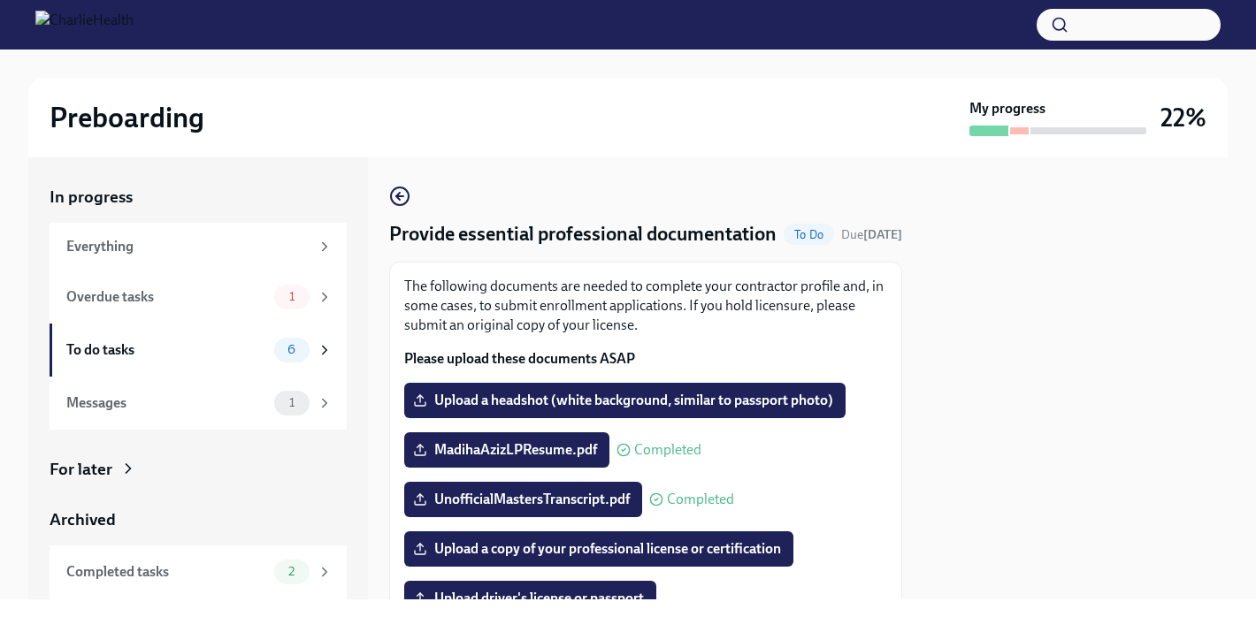
scroll to position [159, 0]
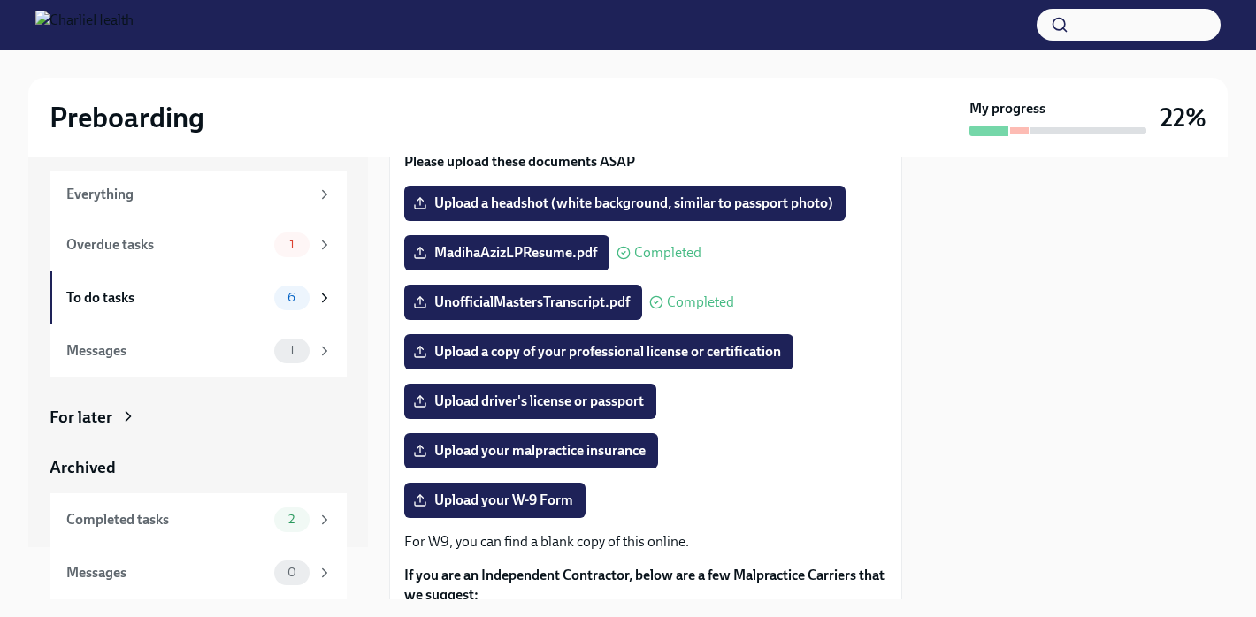
scroll to position [181, 0]
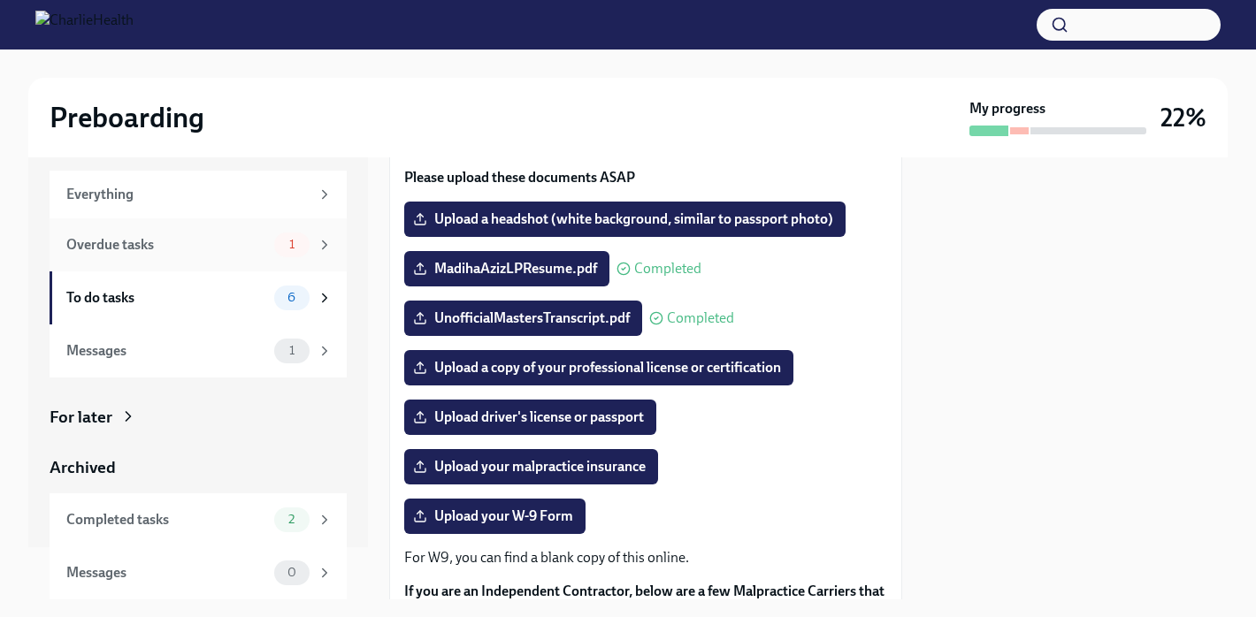
click at [206, 235] on div "Overdue tasks" at bounding box center [166, 244] width 201 height 19
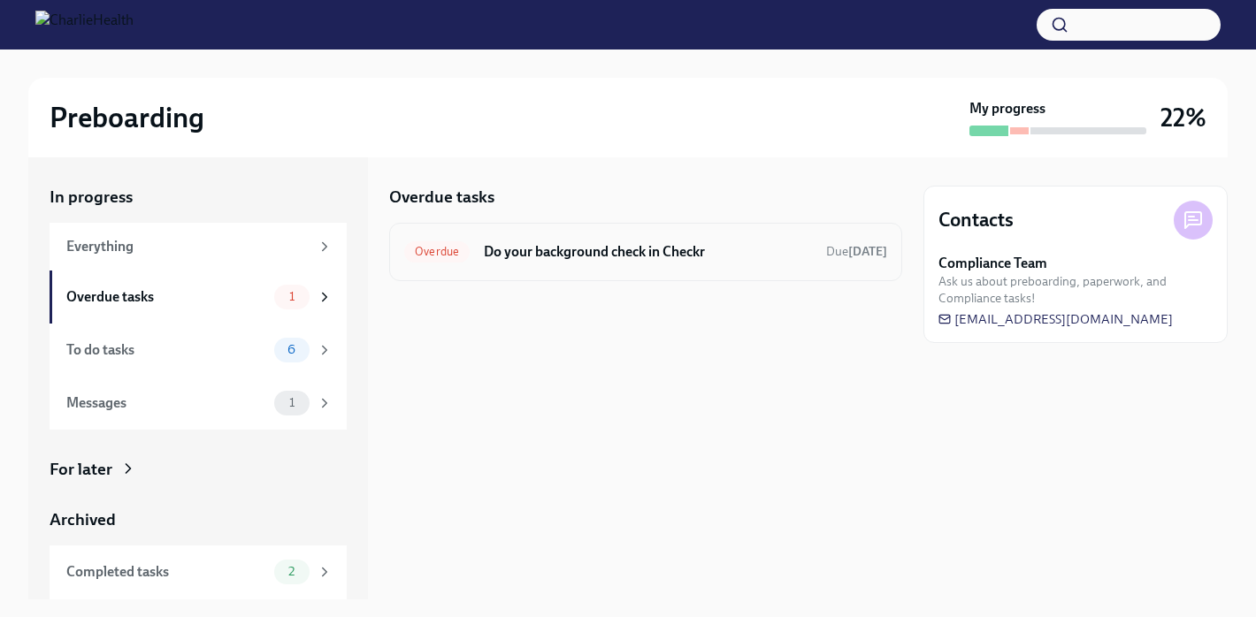
click at [576, 263] on div "Overdue Do your background check in Checkr Due 3 days ago" at bounding box center [645, 252] width 483 height 28
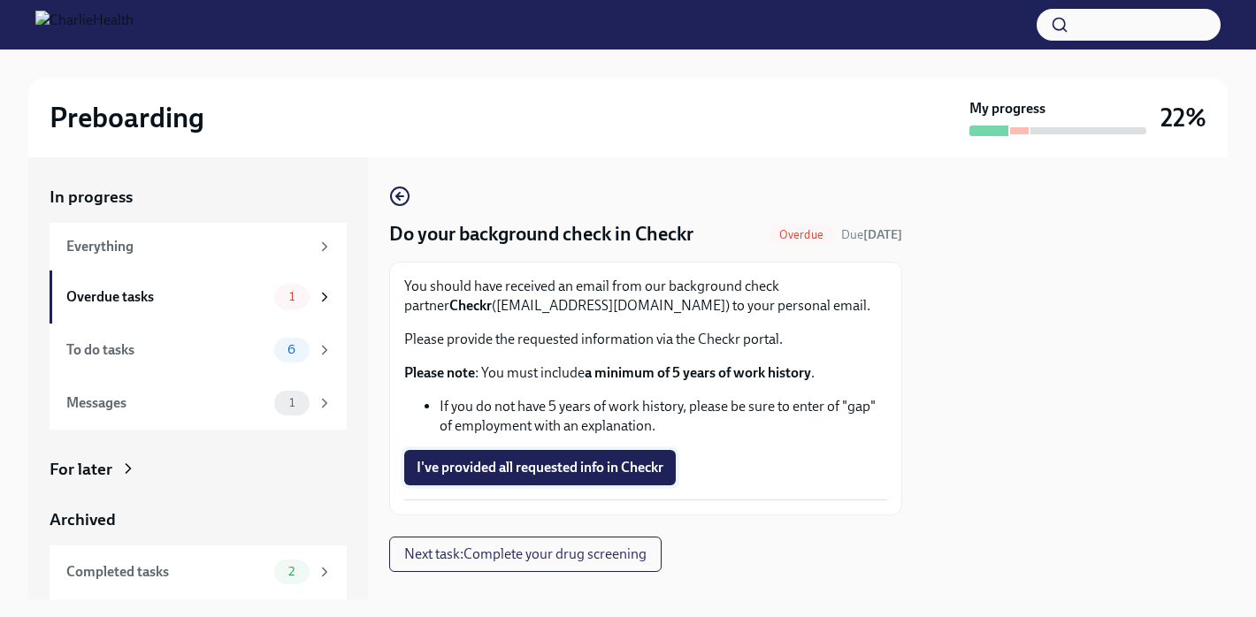
click at [546, 464] on span "I've provided all requested info in Checkr" at bounding box center [539, 468] width 247 height 18
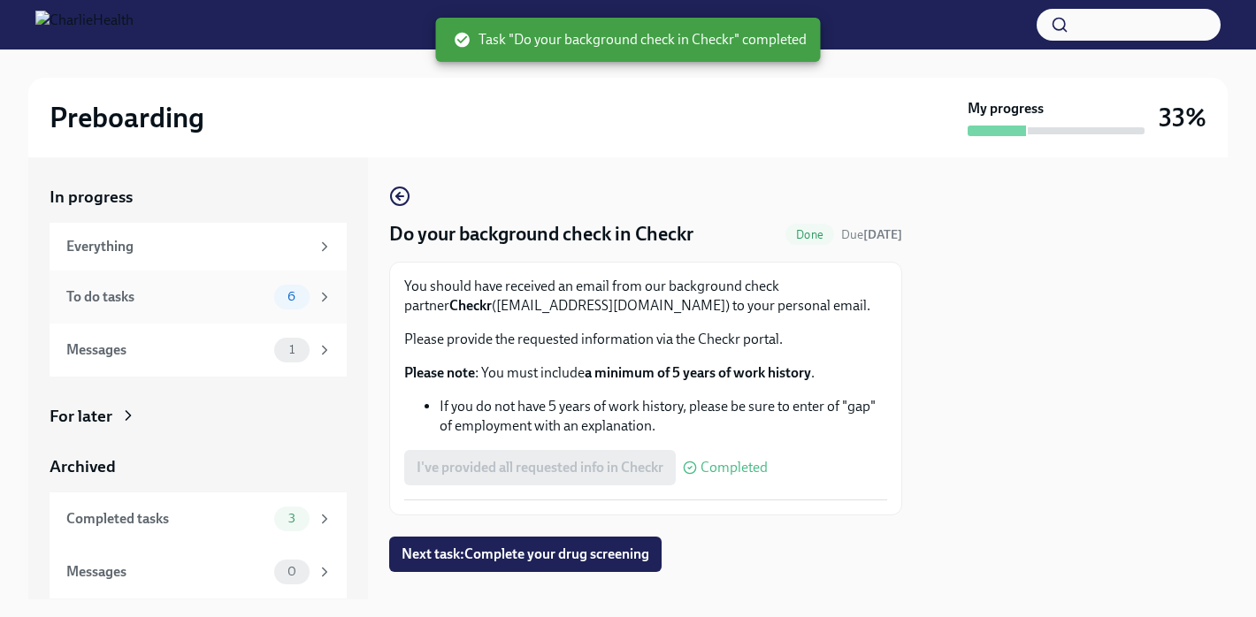
click at [314, 294] on div "6" at bounding box center [303, 297] width 58 height 25
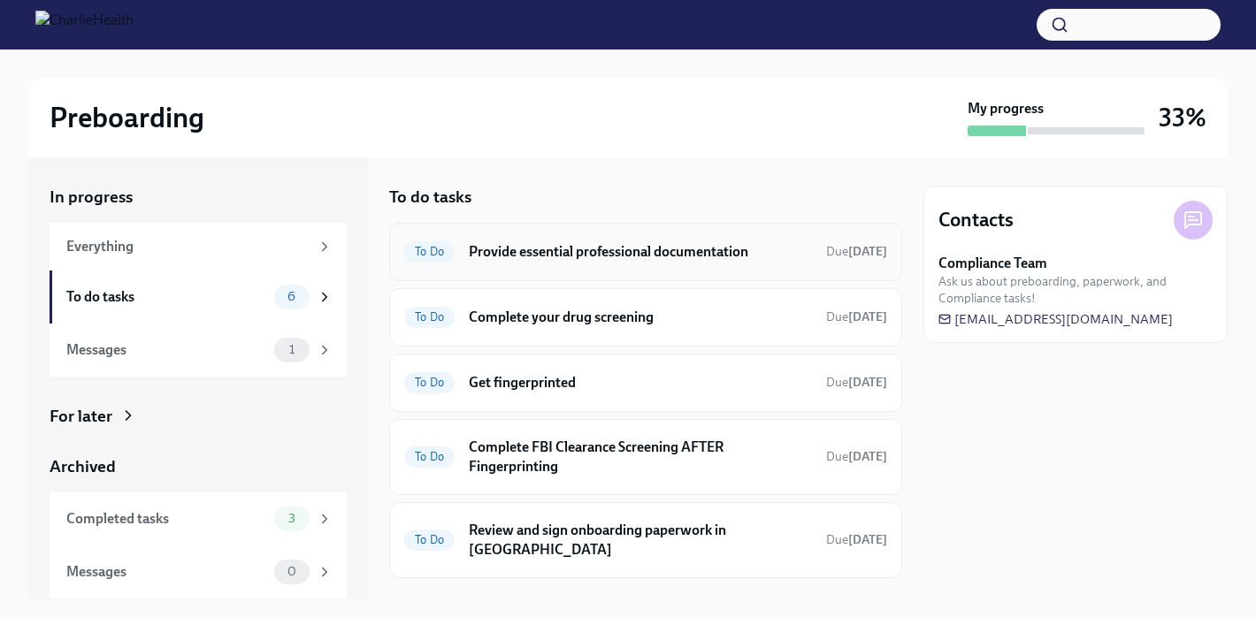
click at [636, 248] on h6 "Provide essential professional documentation" at bounding box center [640, 251] width 343 height 19
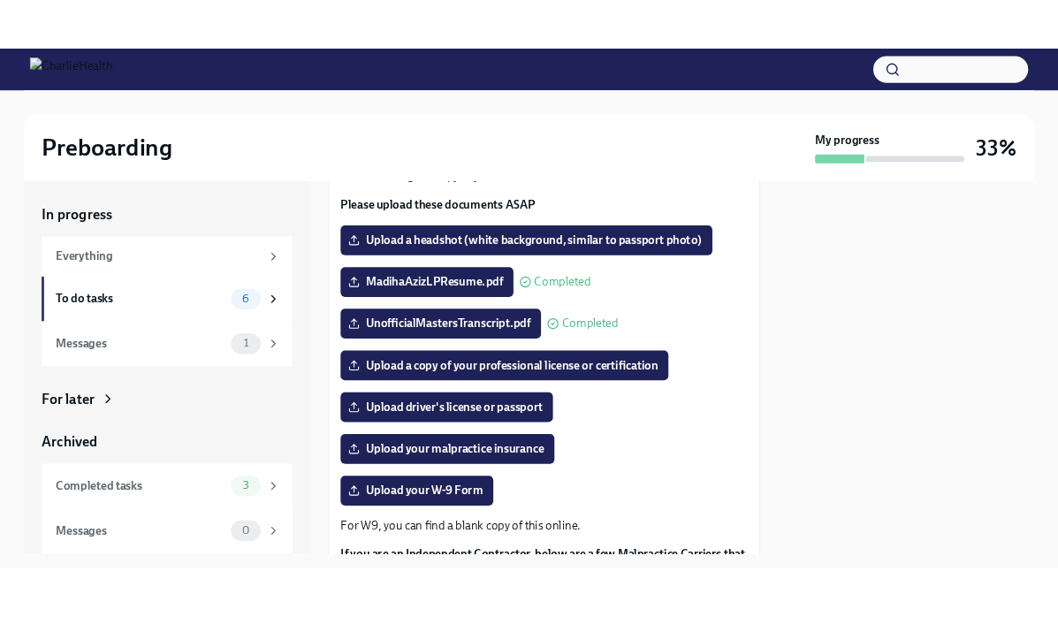
scroll to position [191, 0]
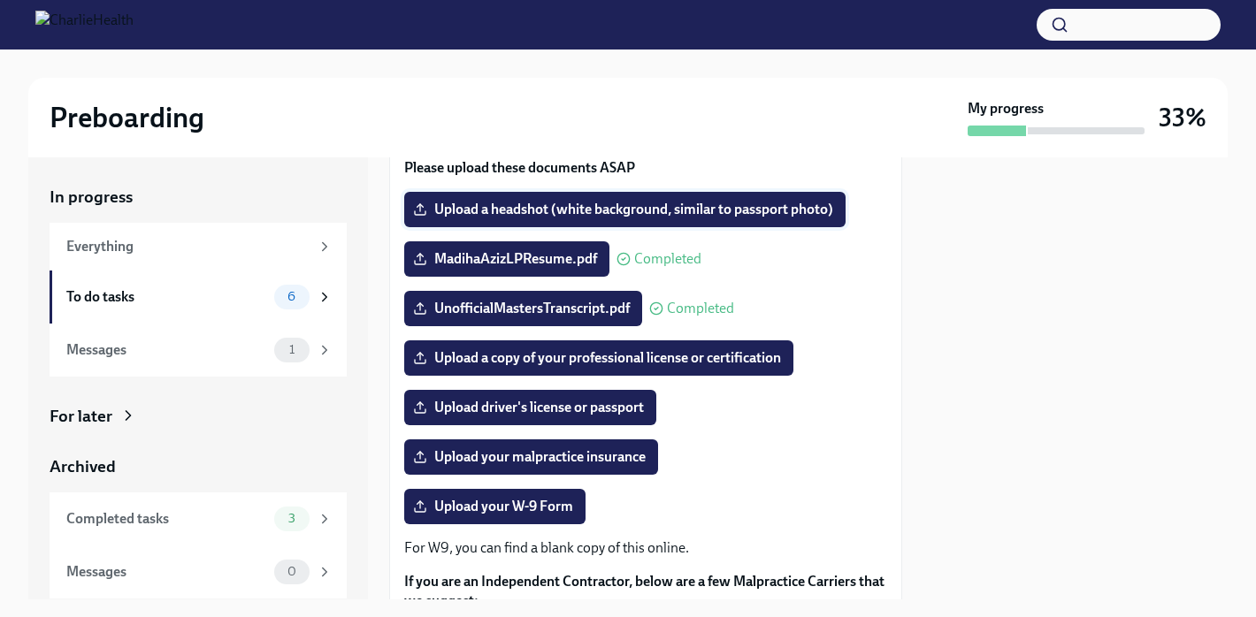
click at [576, 206] on span "Upload a headshot (white background, similar to passport photo)" at bounding box center [624, 210] width 416 height 18
click at [0, 0] on input "Upload a headshot (white background, similar to passport photo)" at bounding box center [0, 0] width 0 height 0
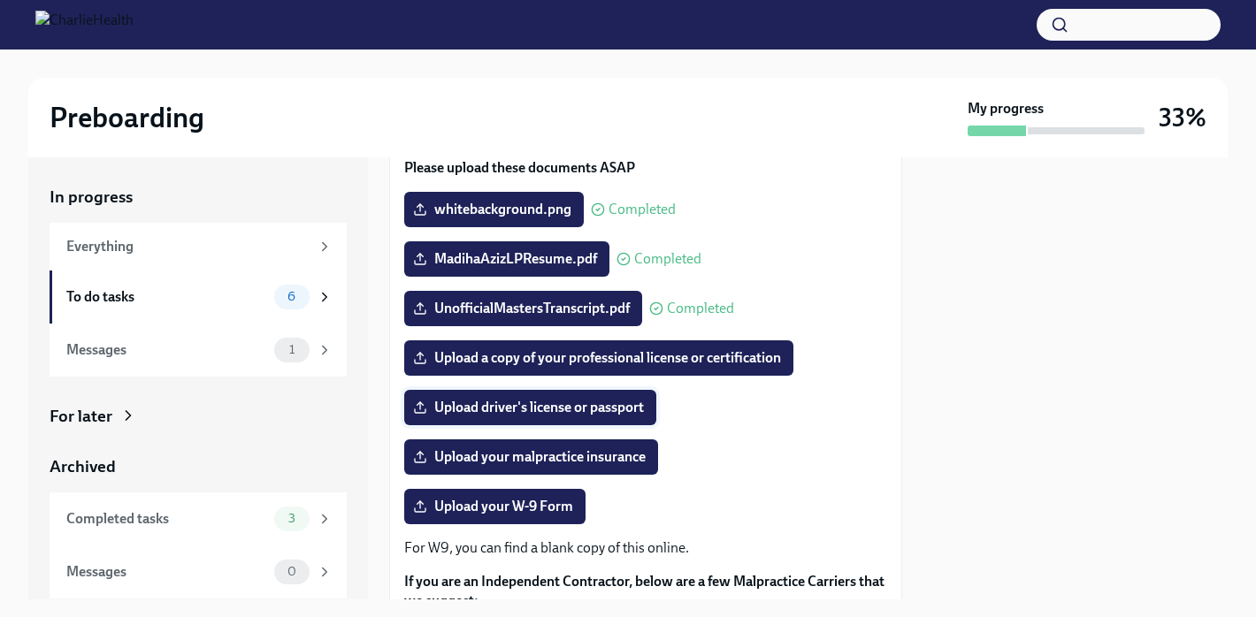
click at [600, 414] on span "Upload driver's license or passport" at bounding box center [529, 408] width 227 height 18
click at [0, 0] on input "Upload driver's license or passport" at bounding box center [0, 0] width 0 height 0
click at [661, 350] on span "Upload a copy of your professional license or certification" at bounding box center [598, 358] width 364 height 18
click at [0, 0] on input "Upload a copy of your professional license or certification" at bounding box center [0, 0] width 0 height 0
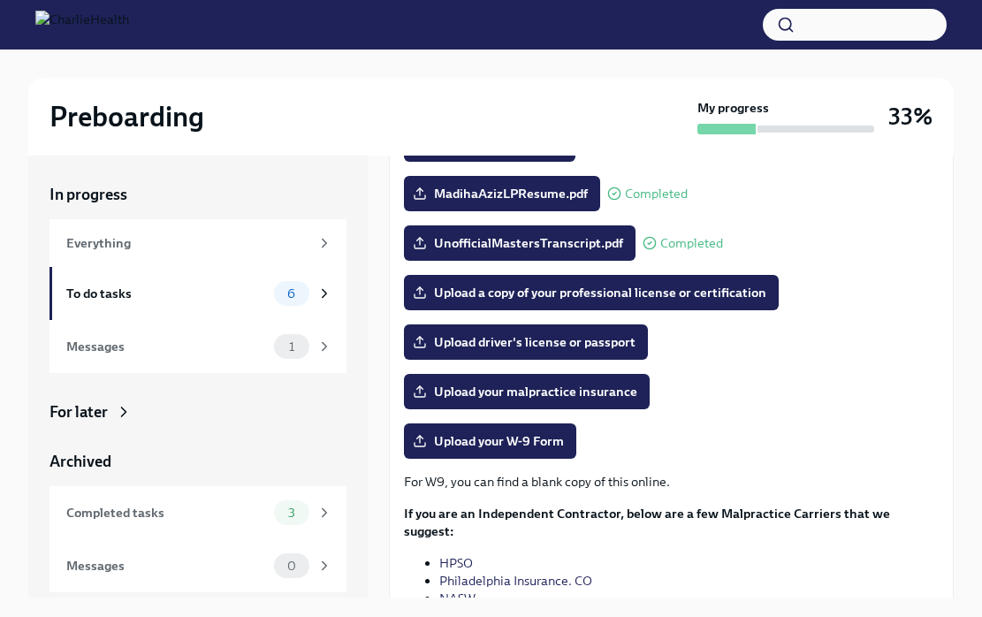
scroll to position [248, 0]
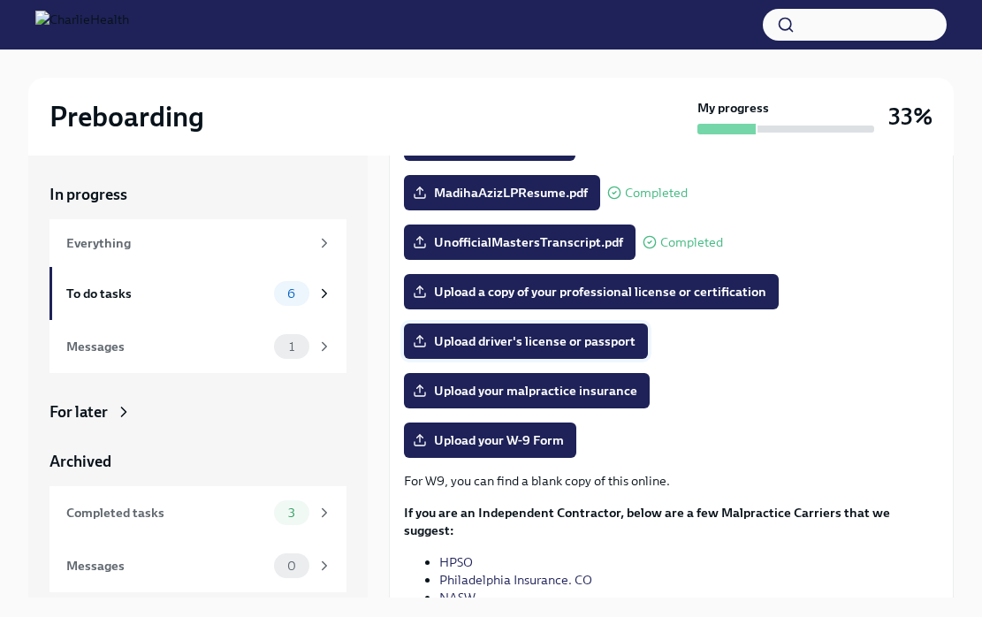
click at [608, 343] on span "Upload driver's license or passport" at bounding box center [525, 341] width 219 height 18
click at [0, 0] on input "Upload driver's license or passport" at bounding box center [0, 0] width 0 height 0
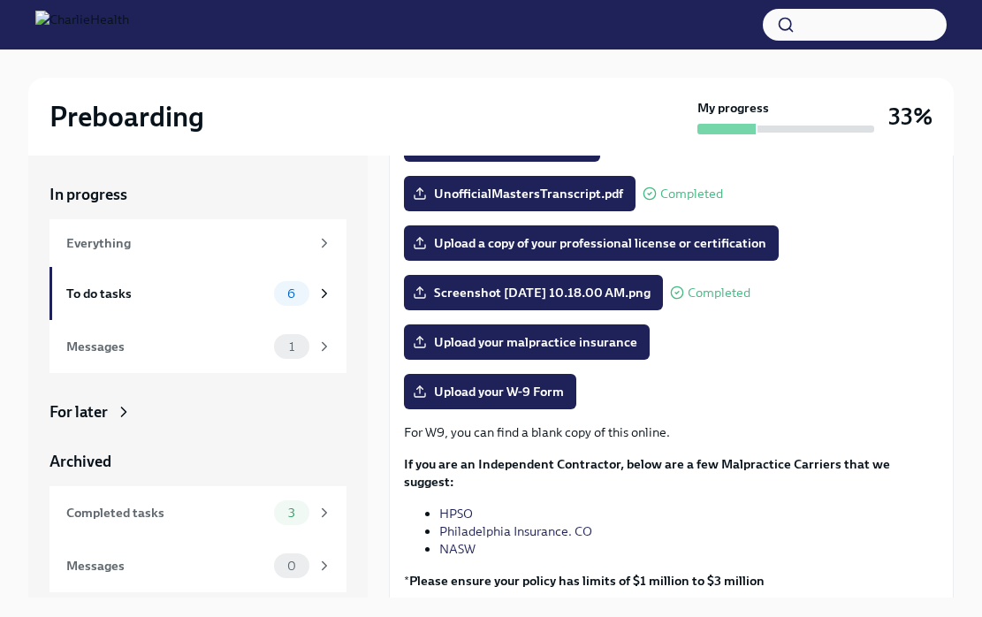
scroll to position [302, 0]
